Goal: Information Seeking & Learning: Learn about a topic

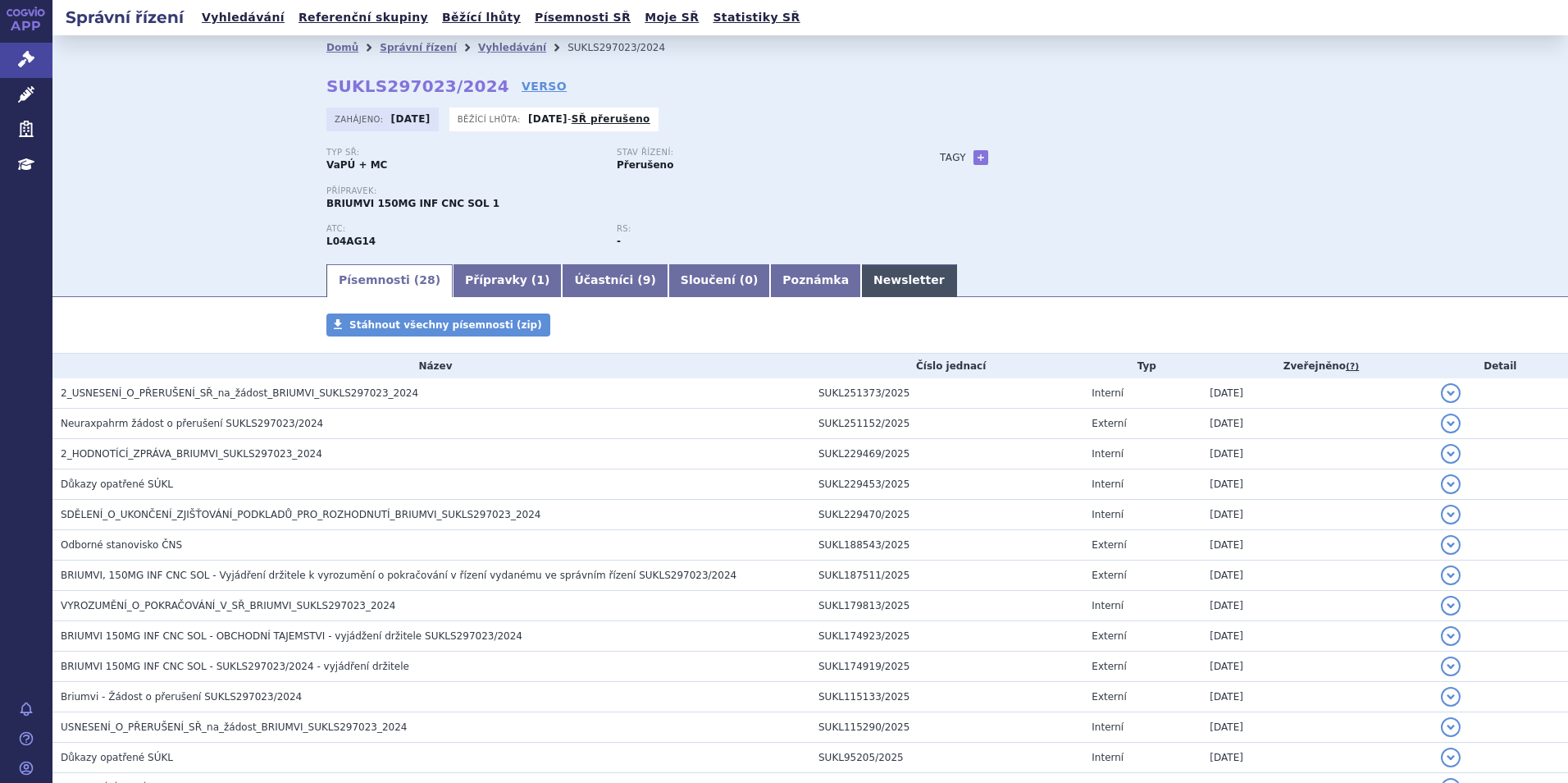
click at [861, 283] on link "Newsletter" at bounding box center [909, 280] width 96 height 33
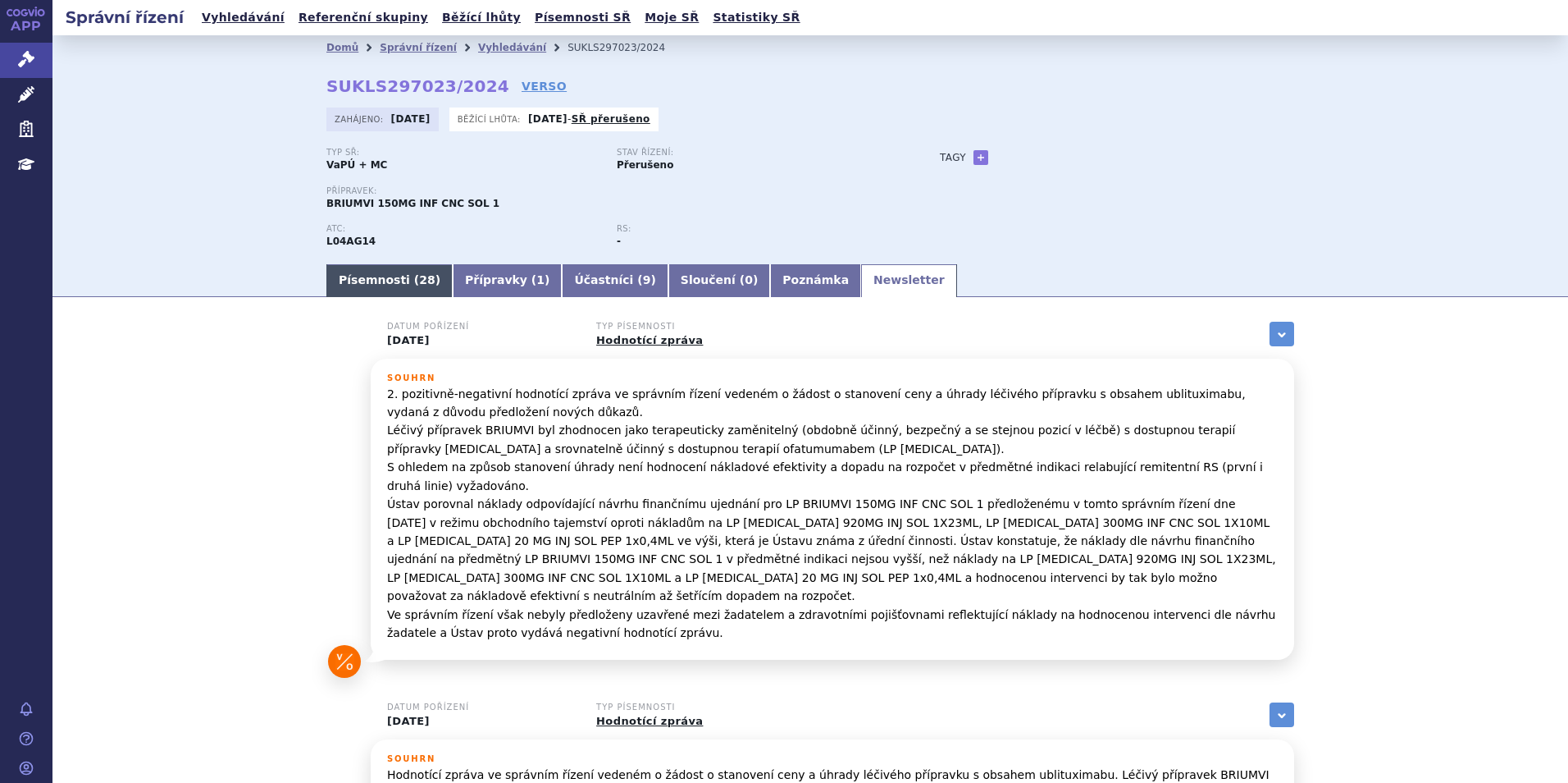
click at [384, 268] on link "Písemnosti ( 28 )" at bounding box center [390, 280] width 126 height 33
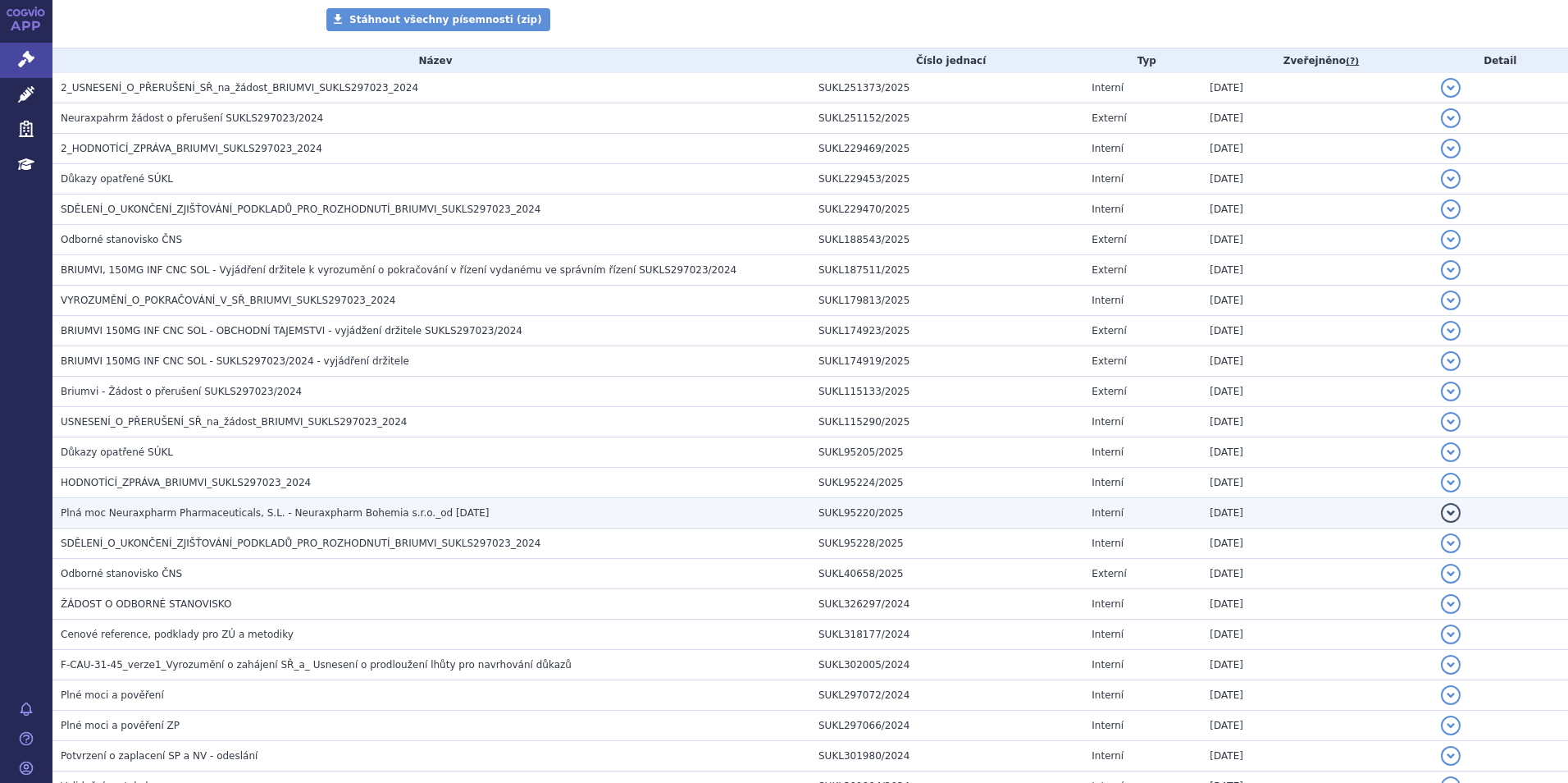
scroll to position [329, 0]
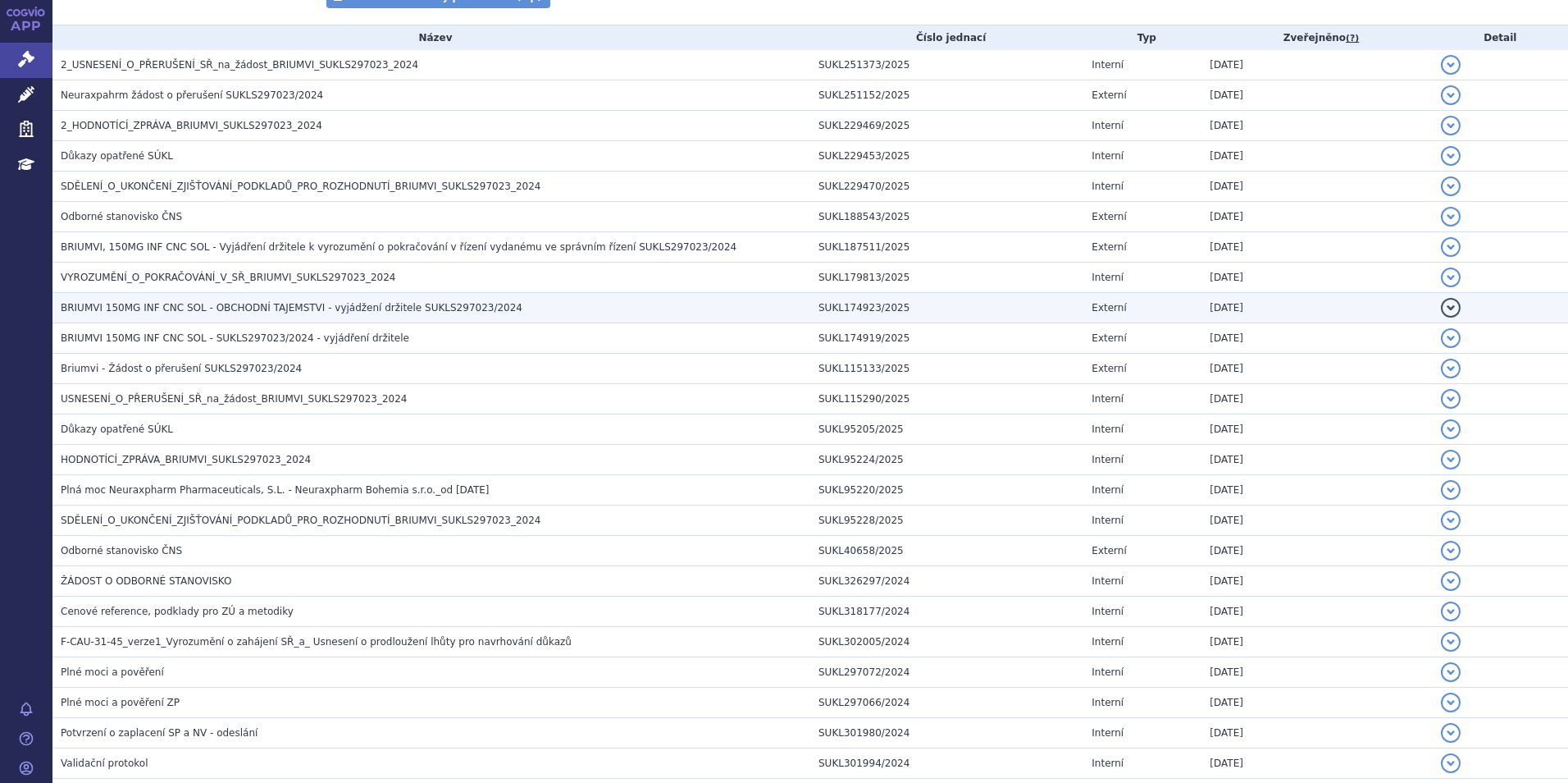
click at [88, 304] on span "BRIUMVI 150MG INF CNC SOL - OBCHODNÍ TAJEMSTVI - vyjádžení držitele SUKLS297023…" at bounding box center [291, 307] width 462 height 11
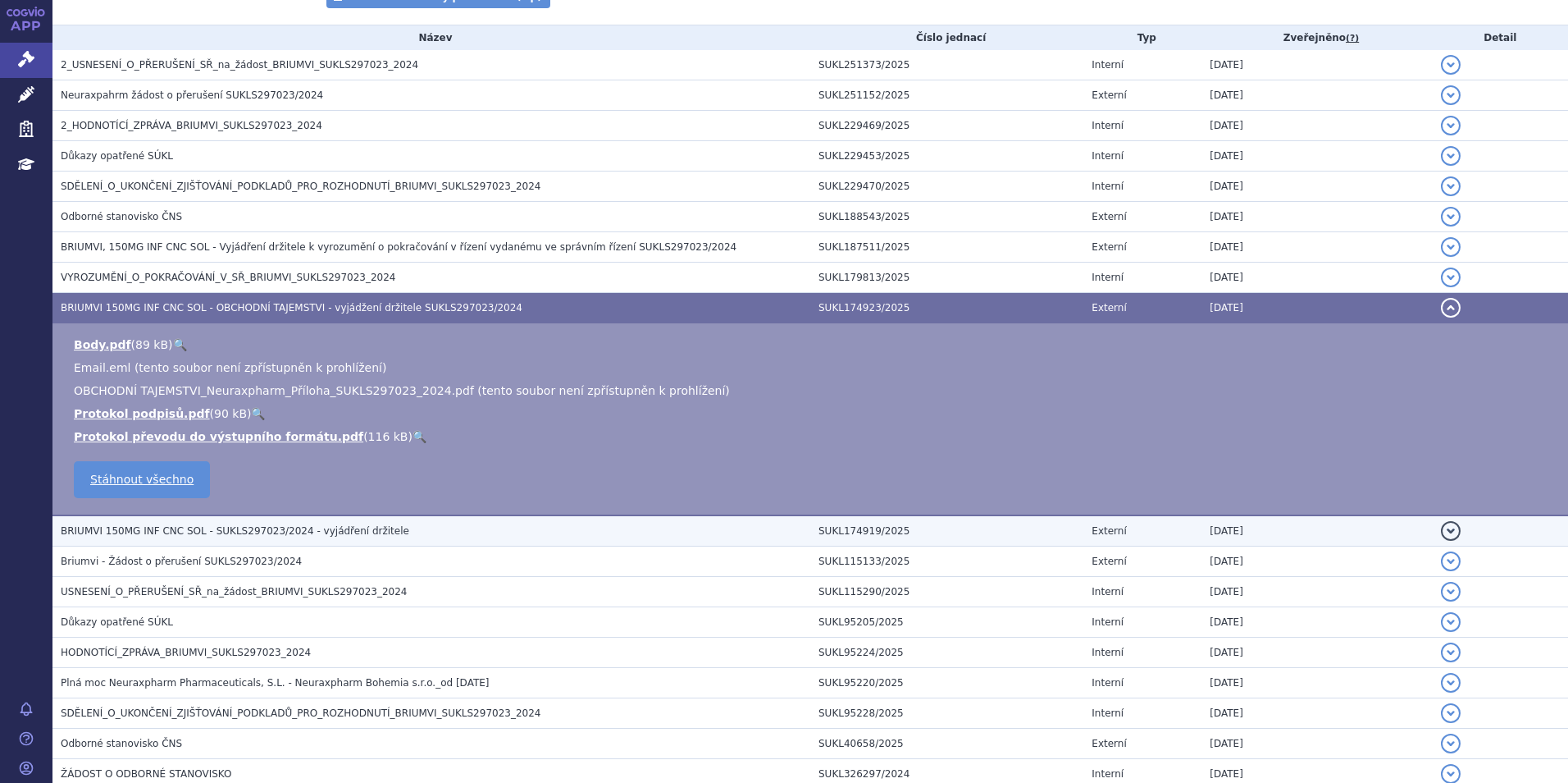
click at [286, 536] on span "BRIUMVI 150MG INF CNC SOL - SUKLS297023/2024 - vyjádření držitele" at bounding box center [235, 530] width 349 height 11
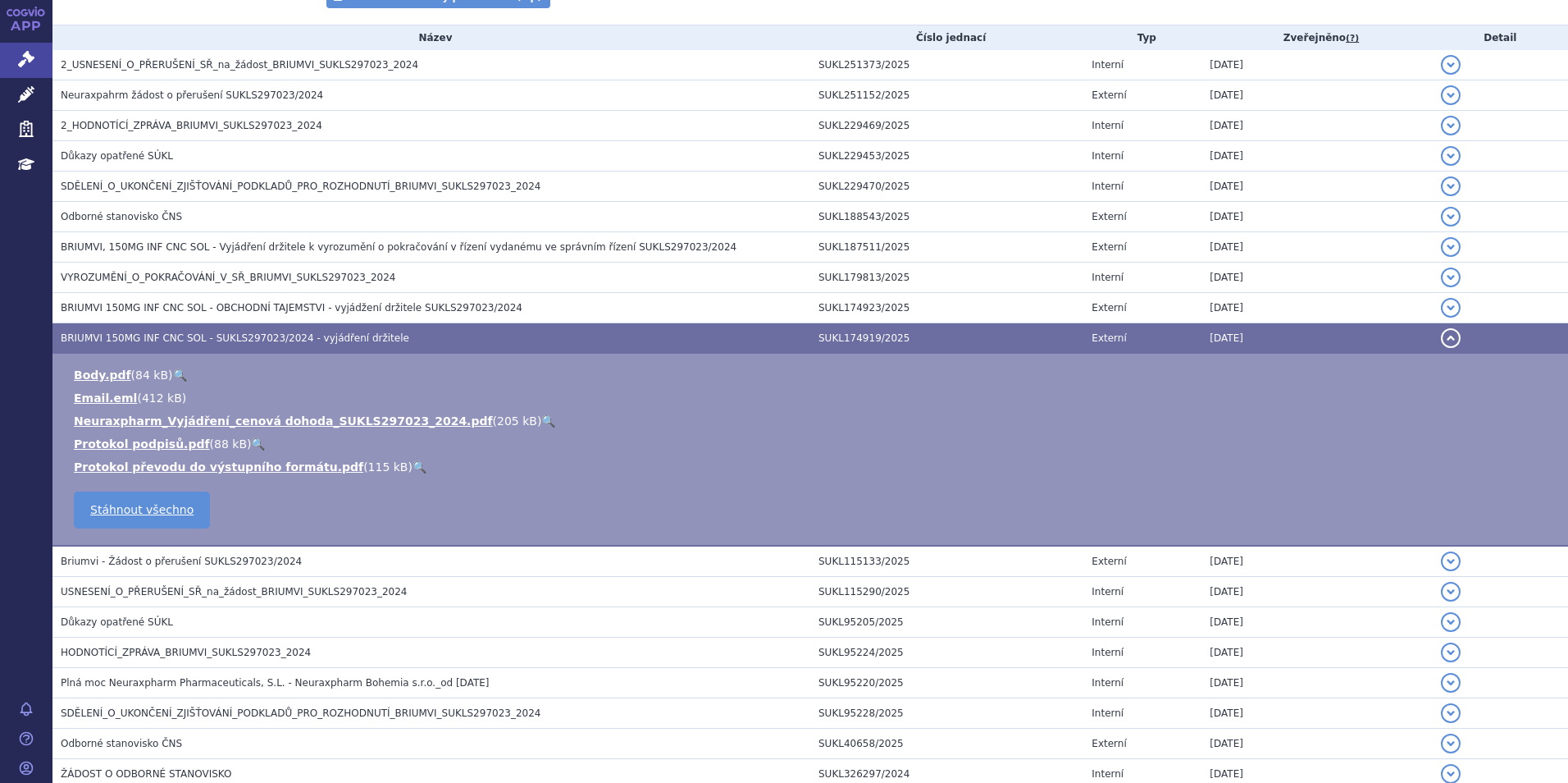
click at [541, 423] on link "🔍" at bounding box center [548, 420] width 14 height 13
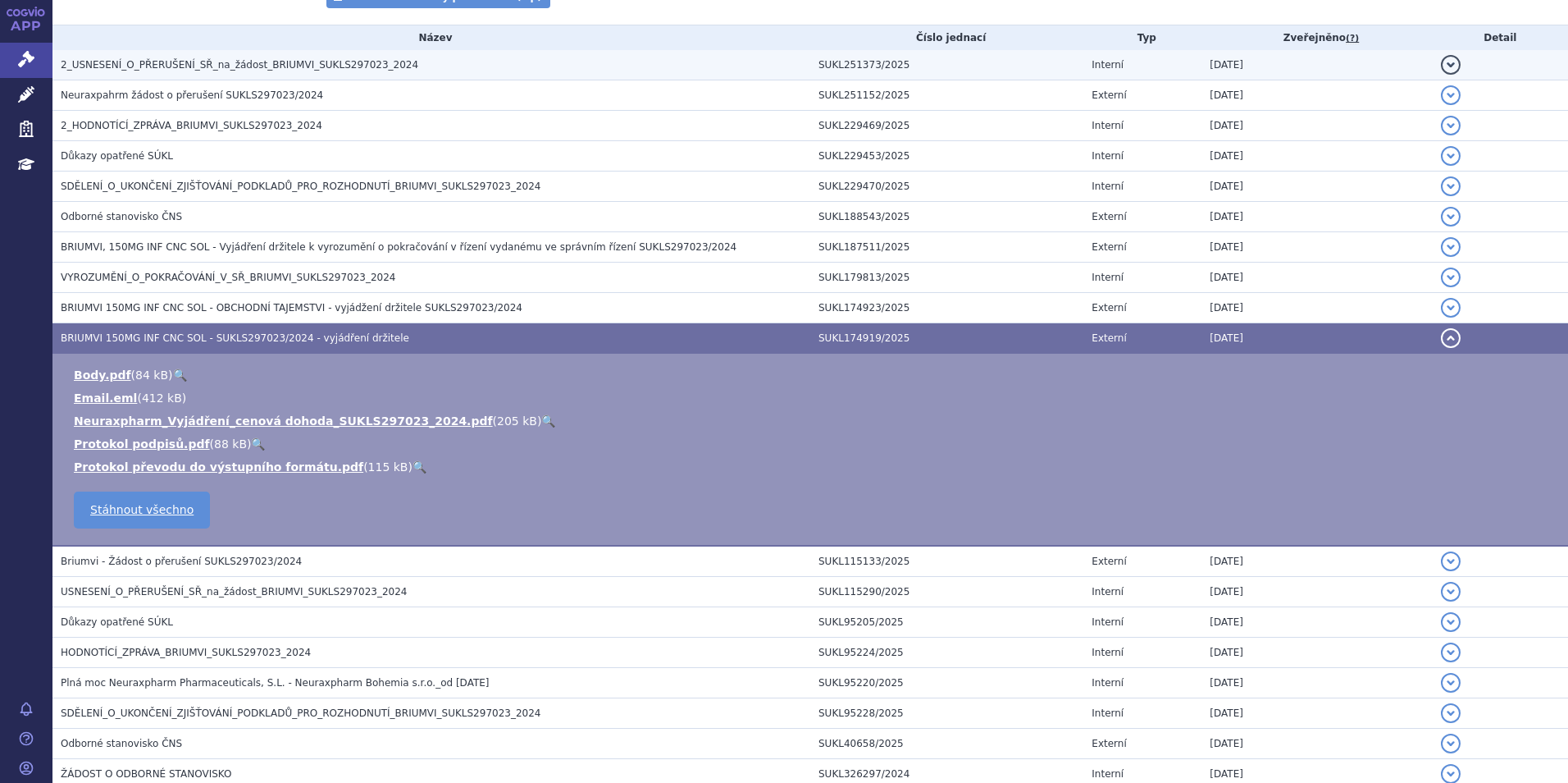
click at [158, 66] on span "2_USNESENÍ_O_PŘERUŠENÍ_SŘ_na_žádost_BRIUMVI_SUKLS297023_2024" at bounding box center [239, 64] width 357 height 11
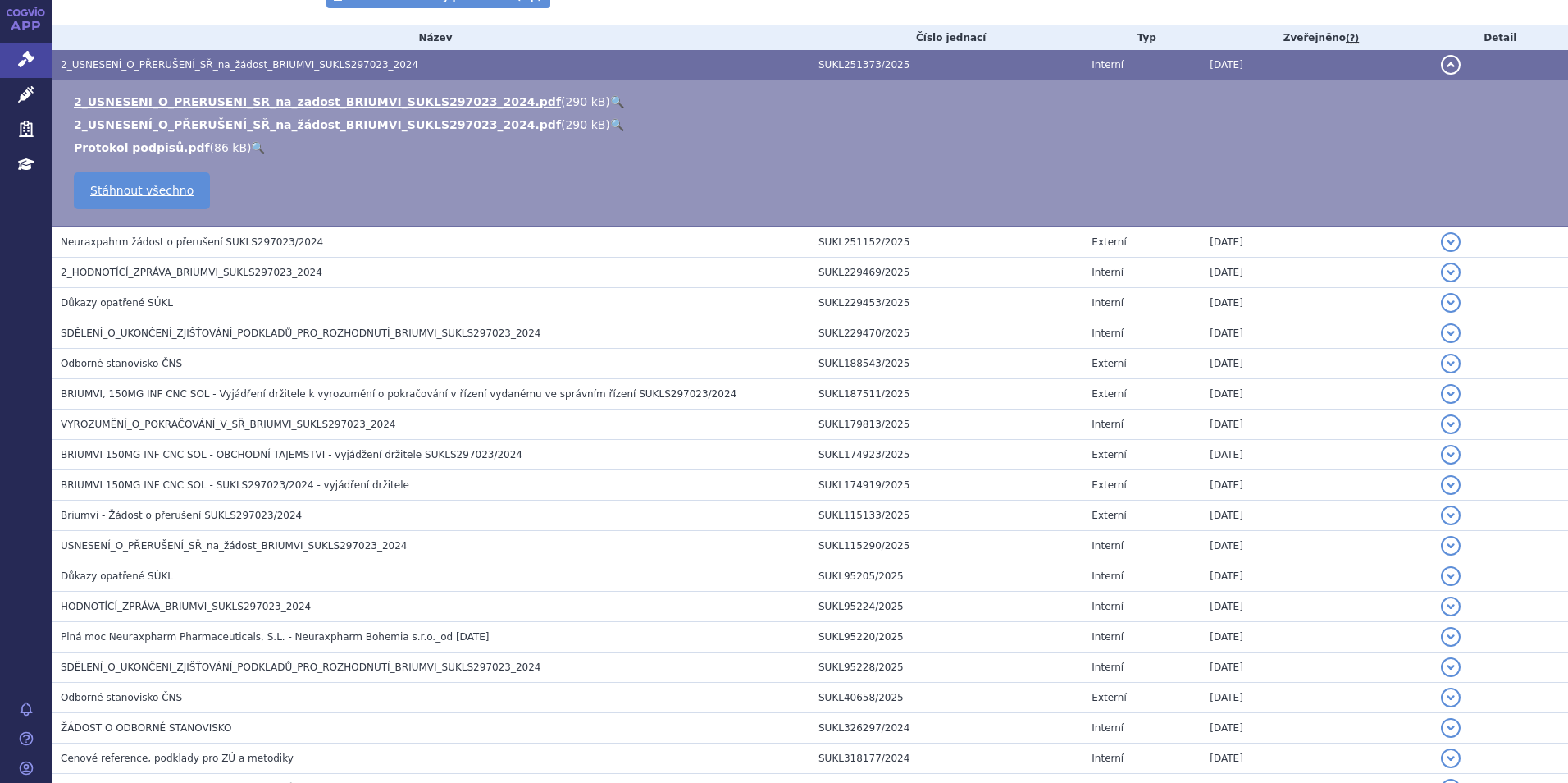
click at [610, 99] on link "🔍" at bounding box center [617, 101] width 14 height 13
